Goal: Transaction & Acquisition: Download file/media

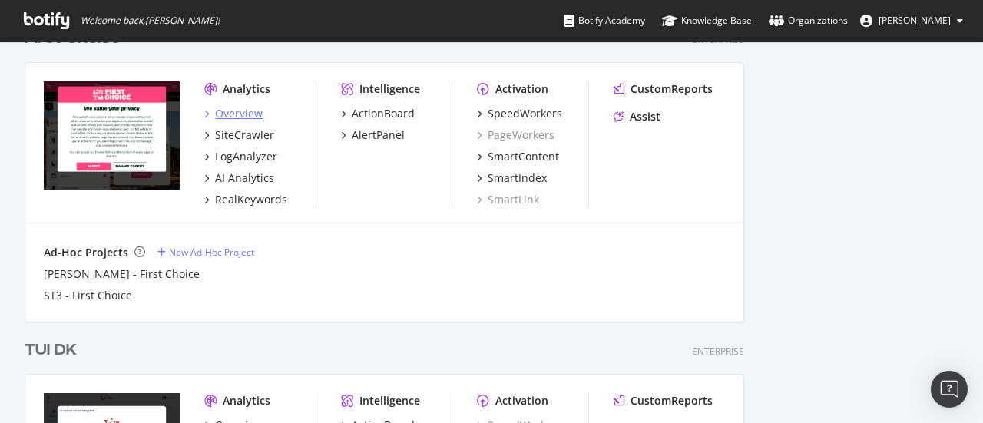
scroll to position [2099, 0]
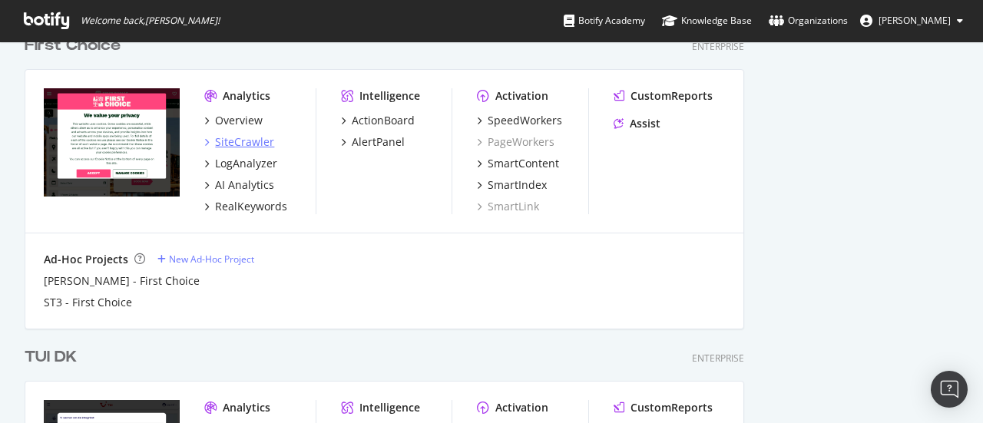
click at [246, 139] on div "SiteCrawler" at bounding box center [244, 141] width 59 height 15
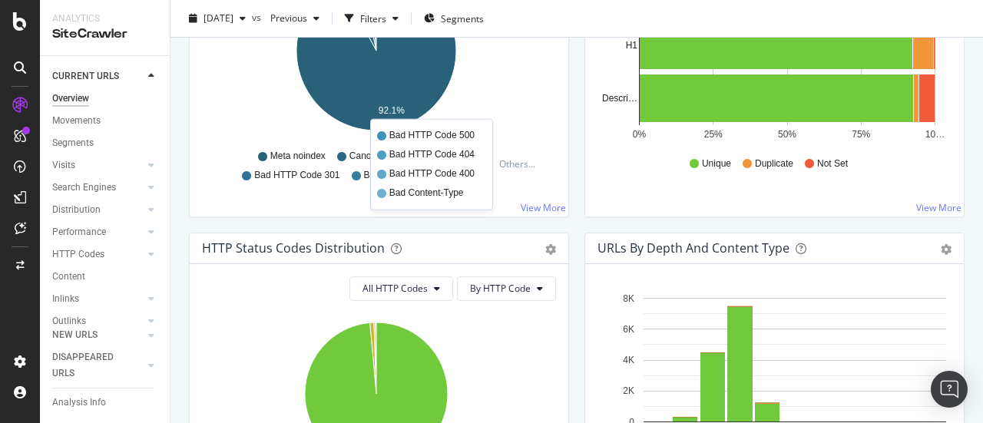
scroll to position [614, 0]
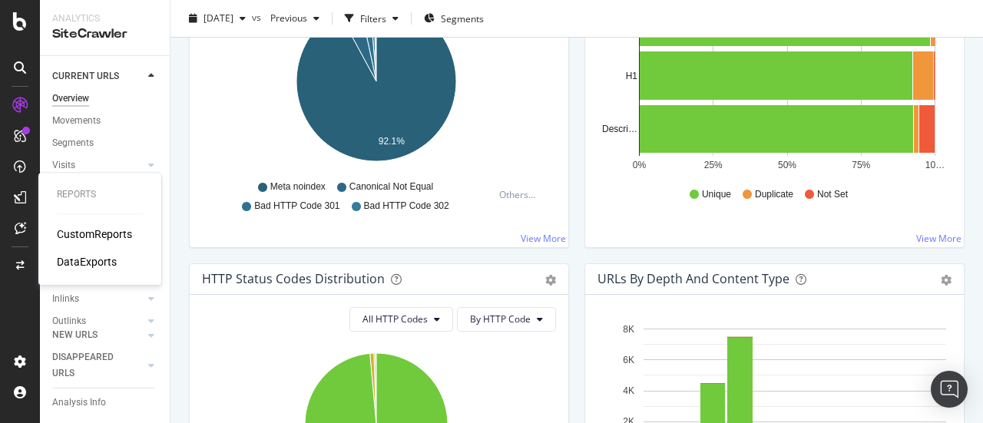
click at [71, 266] on div "DataExports" at bounding box center [87, 261] width 60 height 15
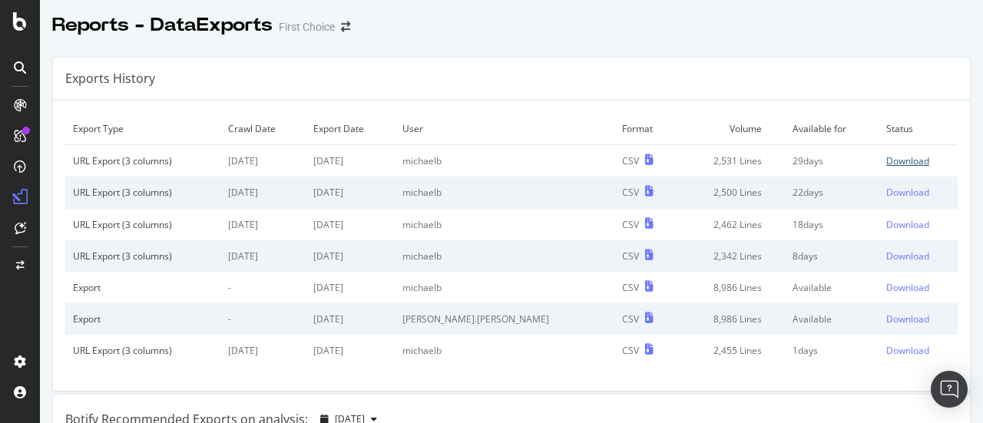
click at [886, 164] on div "Download" at bounding box center [907, 160] width 43 height 13
